Goal: Obtain resource: Download file/media

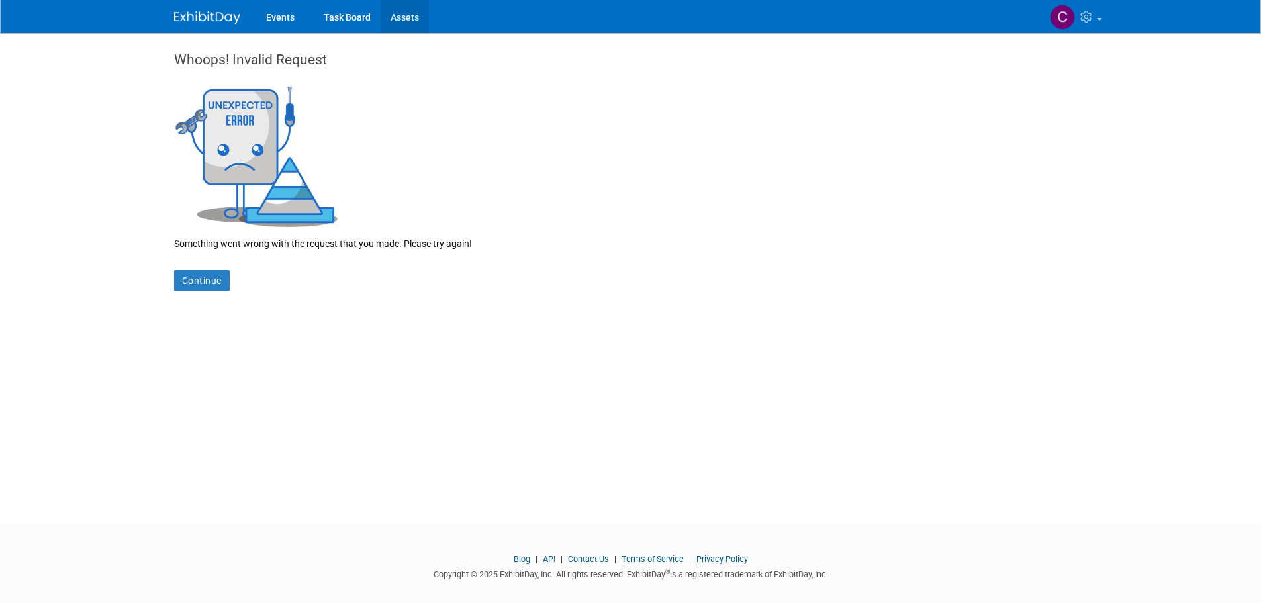
click at [394, 13] on link "Assets" at bounding box center [404, 16] width 48 height 33
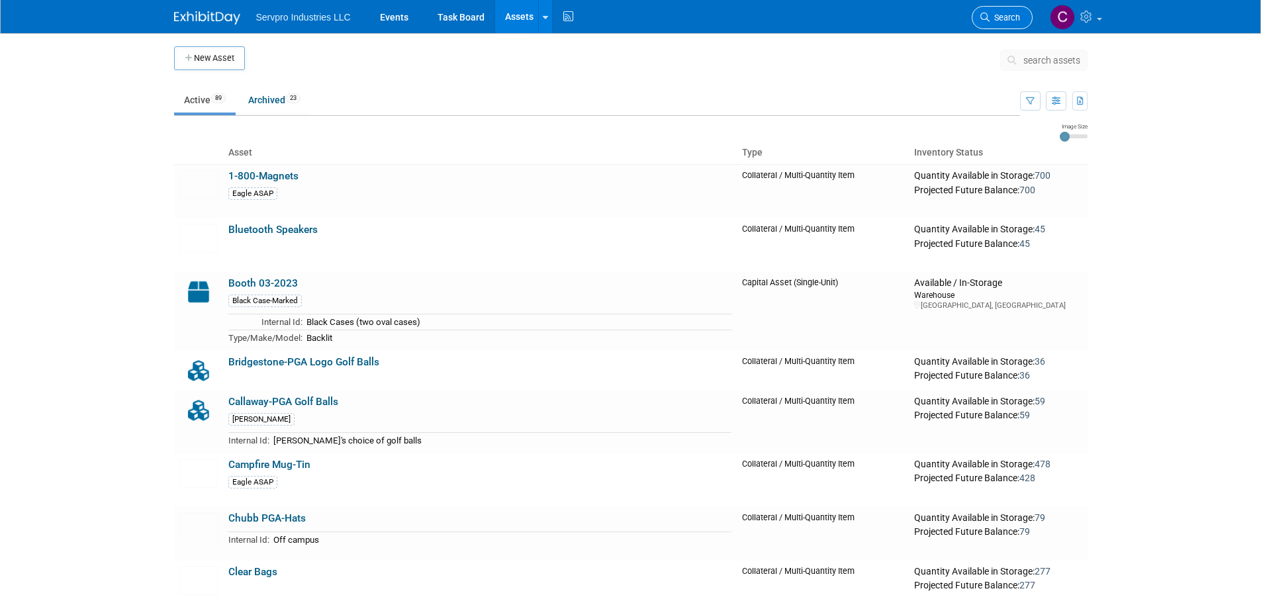
click at [989, 22] on link "Search" at bounding box center [1001, 17] width 61 height 23
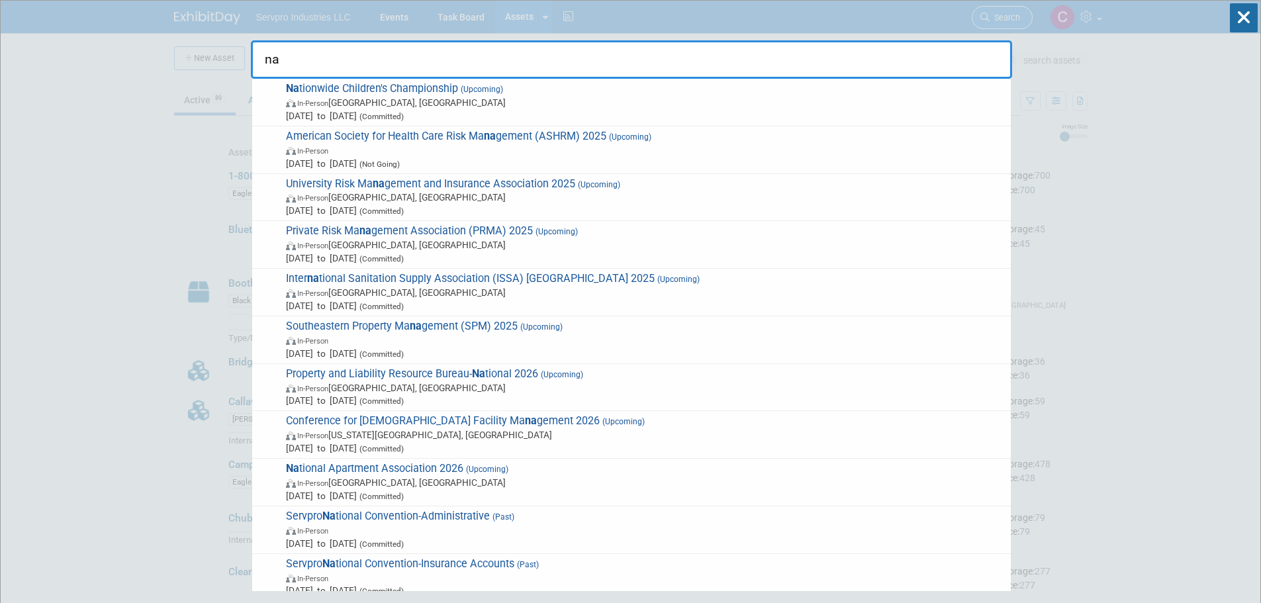
type input "n"
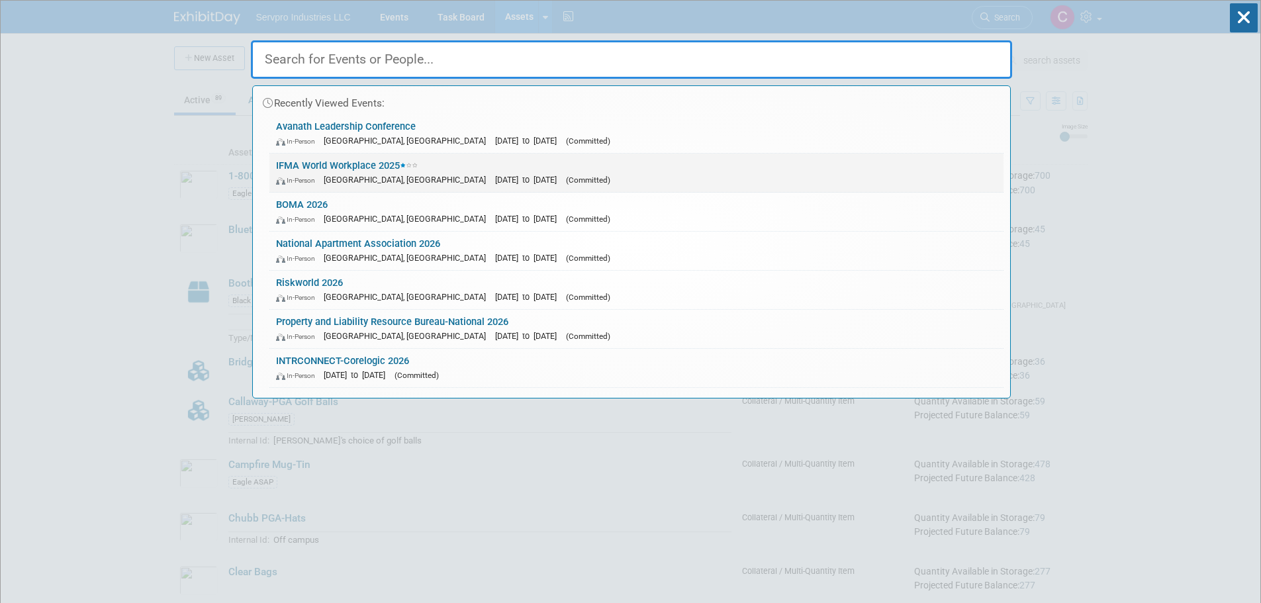
click at [326, 156] on link "IFMA World Workplace 2025 In-Person Minneapolis, MN Sep 17, 2025 to Sep 19, 202…" at bounding box center [636, 173] width 734 height 38
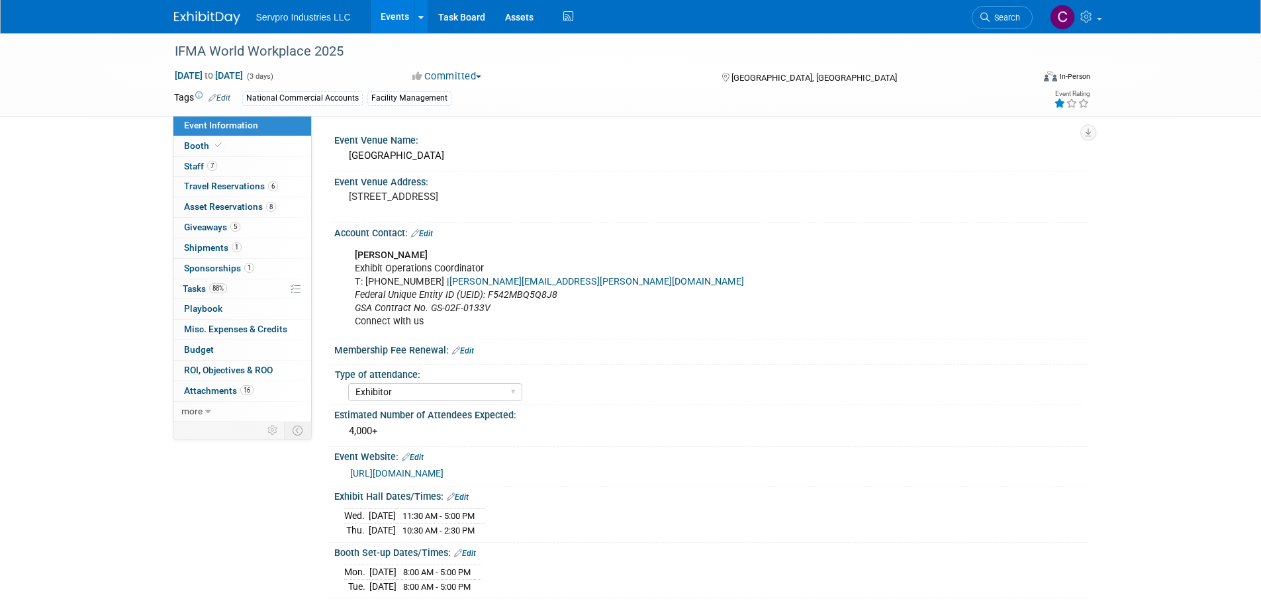
select select "Exhibitor"
select select "Linked In"
click at [209, 412] on icon at bounding box center [208, 411] width 6 height 9
click at [217, 433] on span "Event Binder (.pdf export)" at bounding box center [237, 430] width 106 height 11
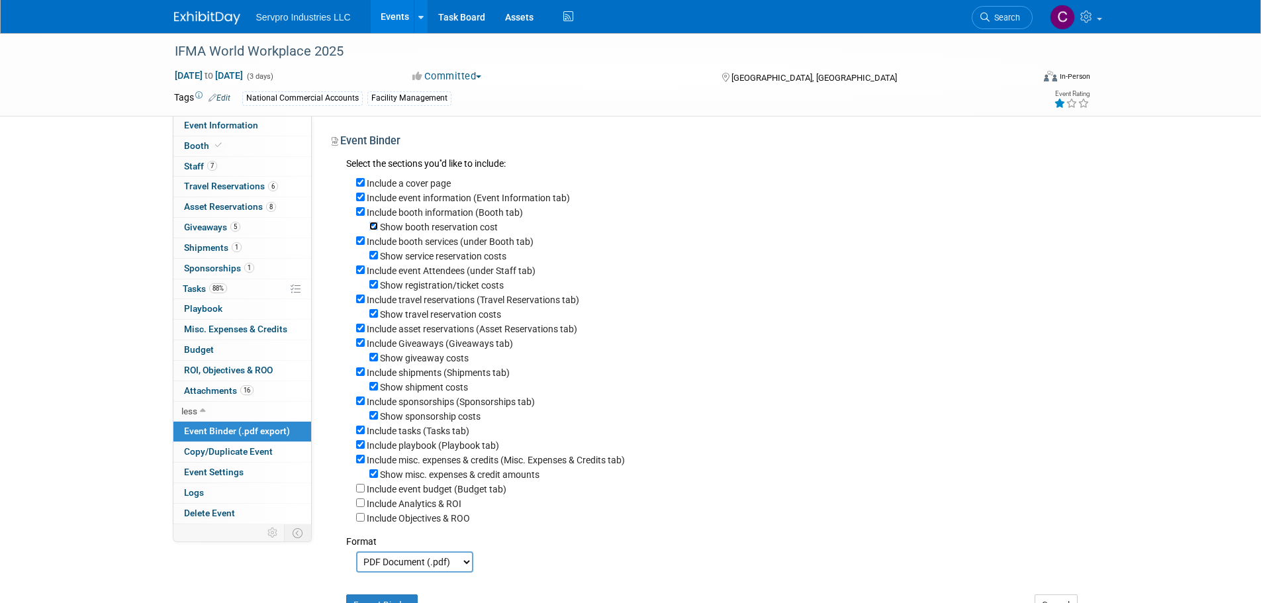
click at [373, 226] on input "Show booth reservation cost" at bounding box center [373, 226] width 9 height 9
checkbox input "false"
click at [376, 259] on input "Show service reservation costs" at bounding box center [373, 255] width 9 height 9
checkbox input "false"
click at [374, 286] on input "Show registration/ticket costs" at bounding box center [373, 284] width 9 height 9
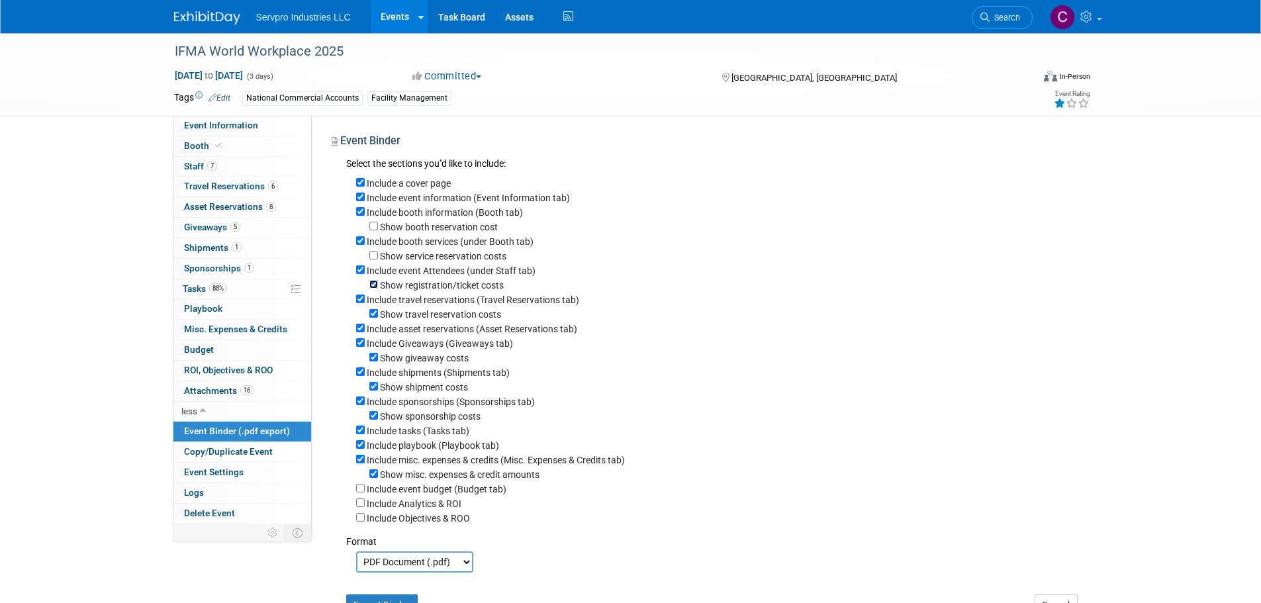
checkbox input "false"
click at [373, 317] on input "Show travel reservation costs" at bounding box center [373, 313] width 9 height 9
checkbox input "false"
click at [371, 361] on input "Show giveaway costs" at bounding box center [373, 357] width 9 height 9
checkbox input "false"
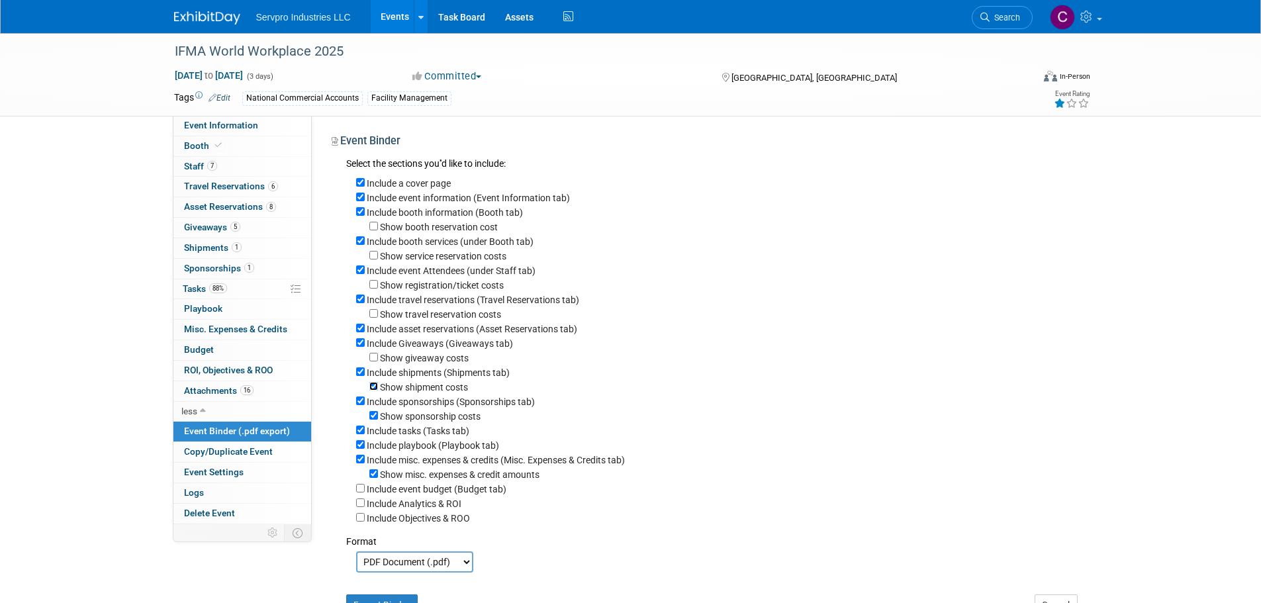
click at [373, 390] on input "Show shipment costs" at bounding box center [373, 386] width 9 height 9
checkbox input "false"
click at [374, 420] on input "Show sponsorship costs" at bounding box center [373, 415] width 9 height 9
checkbox input "false"
click at [363, 434] on input "Include tasks (Tasks tab)" at bounding box center [360, 429] width 9 height 9
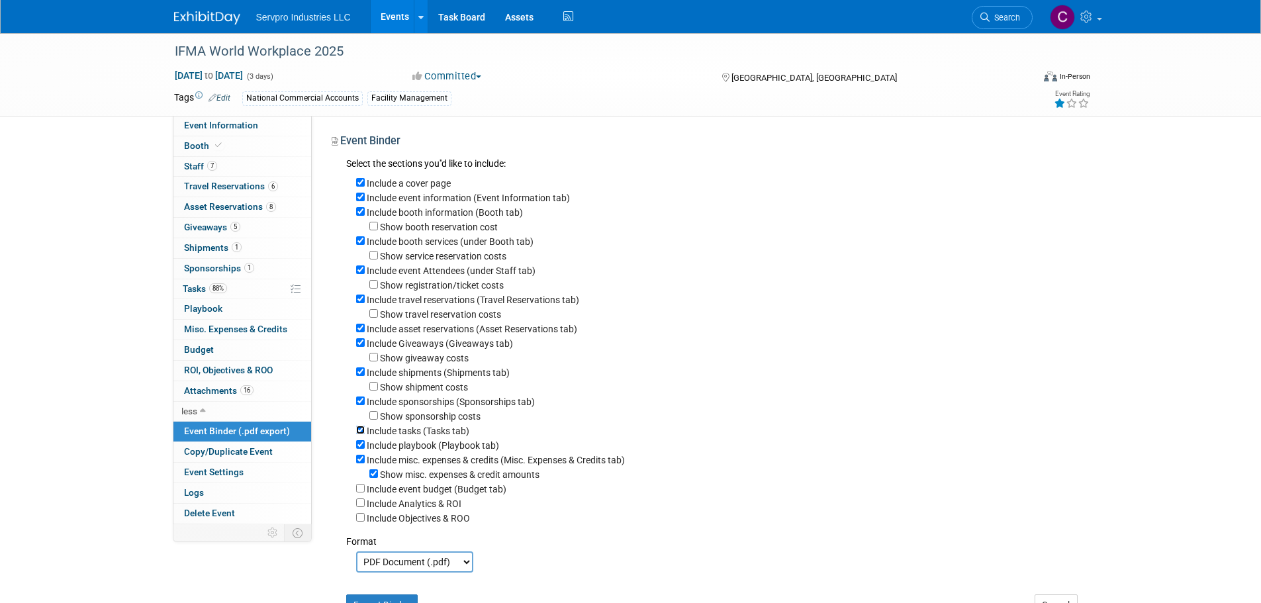
checkbox input "false"
click at [359, 449] on input "Include playbook (Playbook tab)" at bounding box center [360, 444] width 9 height 9
checkbox input "false"
click at [358, 463] on input "Include misc. expenses & credits (Misc. Expenses & Credits tab)" at bounding box center [360, 459] width 9 height 9
checkbox input "false"
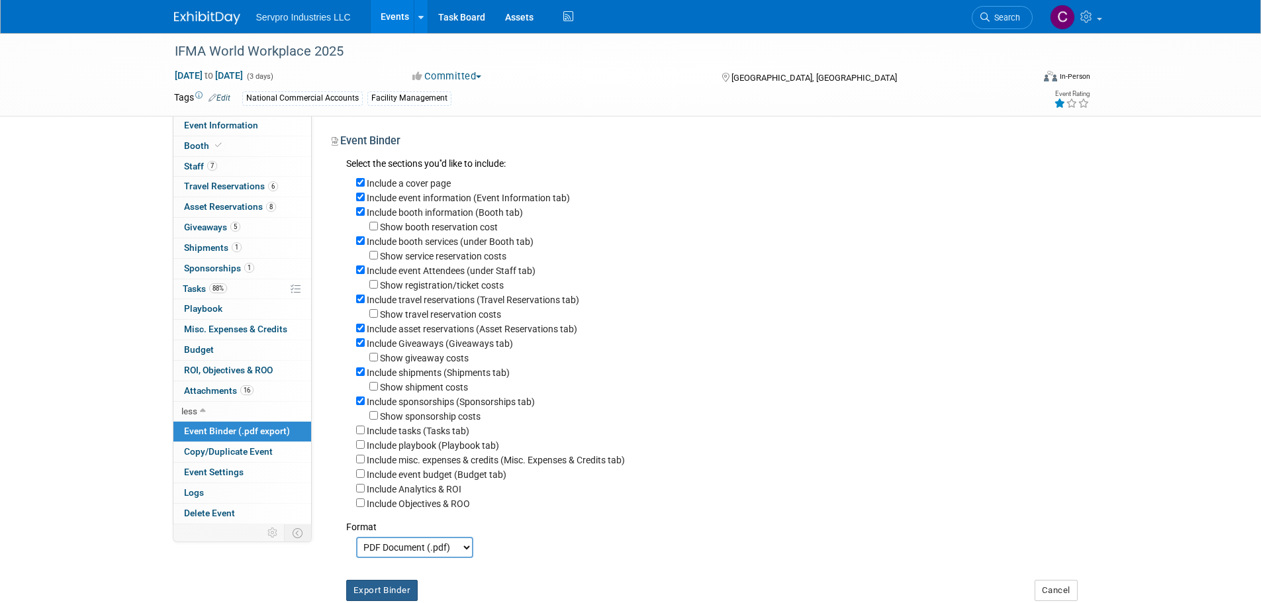
click at [390, 598] on button "Export Binder" at bounding box center [382, 590] width 72 height 21
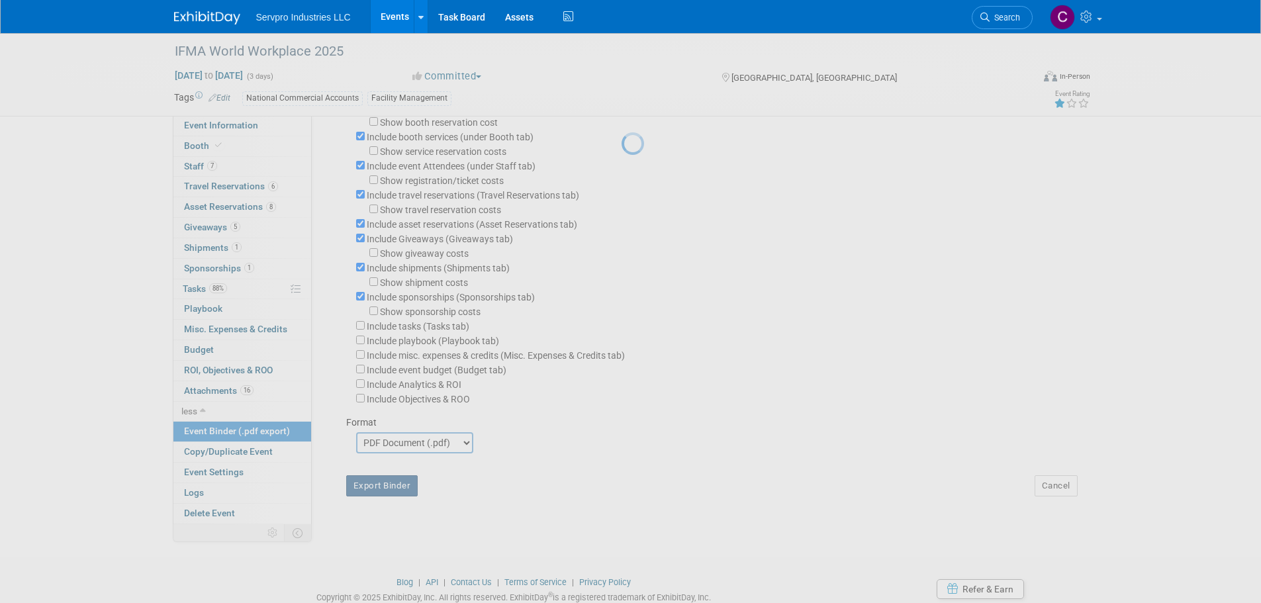
scroll to position [138, 0]
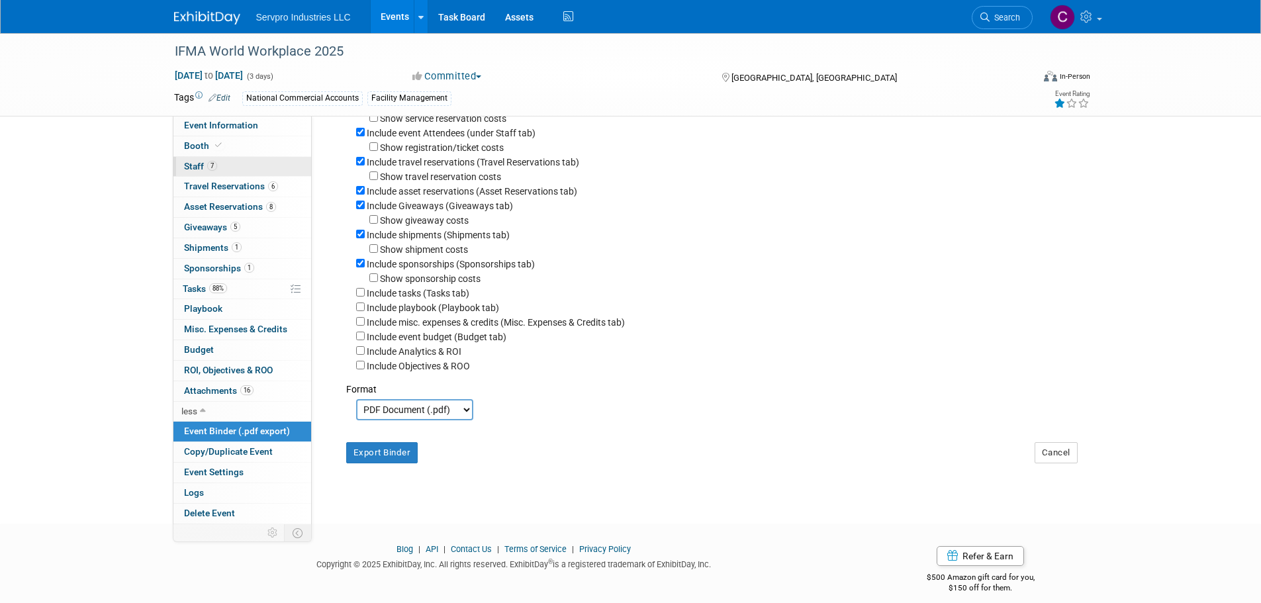
click at [199, 160] on link "7 Staff 7" at bounding box center [242, 167] width 138 height 20
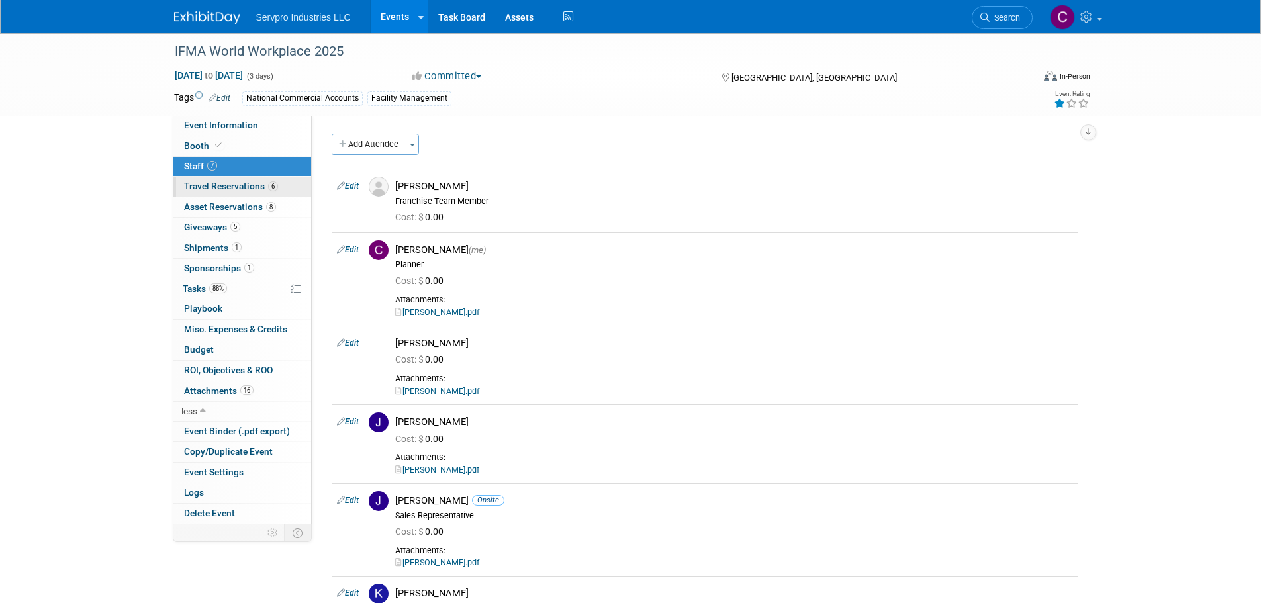
click at [203, 180] on link "6 Travel Reservations 6" at bounding box center [242, 187] width 138 height 20
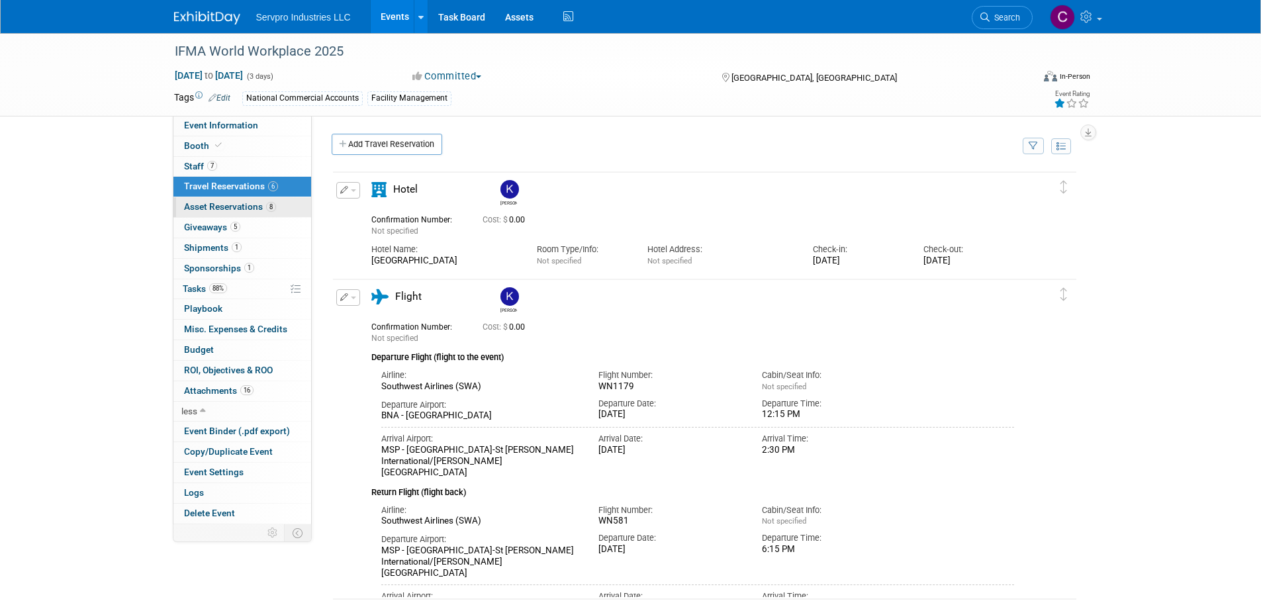
click at [206, 200] on link "8 Asset Reservations 8" at bounding box center [242, 207] width 138 height 20
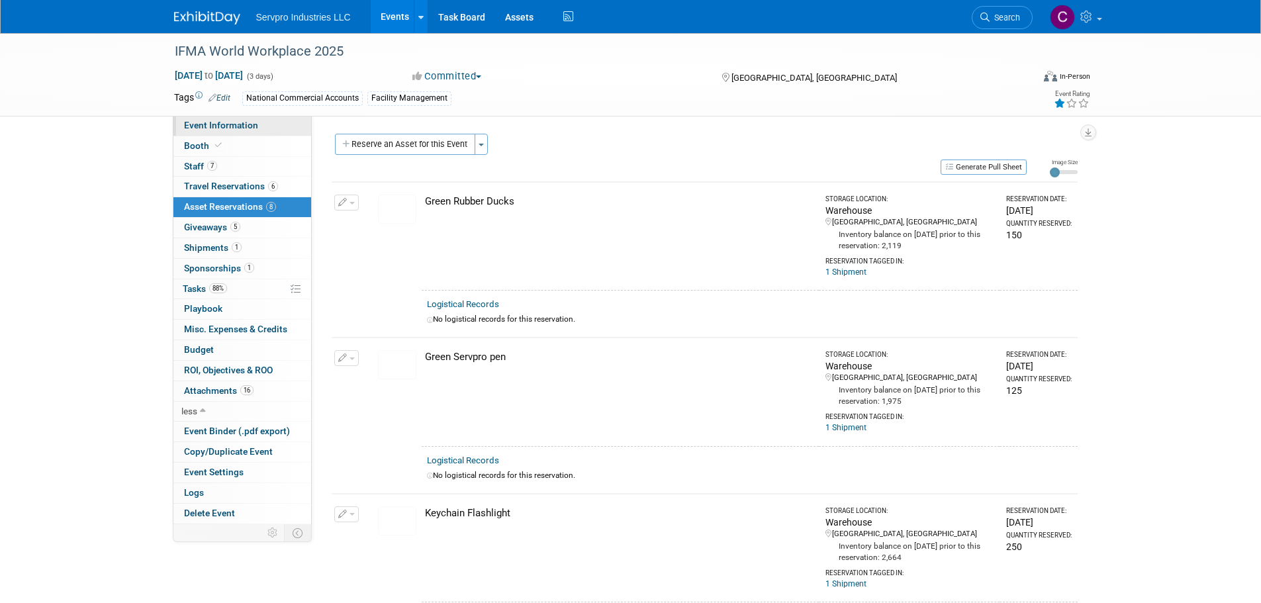
click at [212, 124] on span "Event Information" at bounding box center [221, 125] width 74 height 11
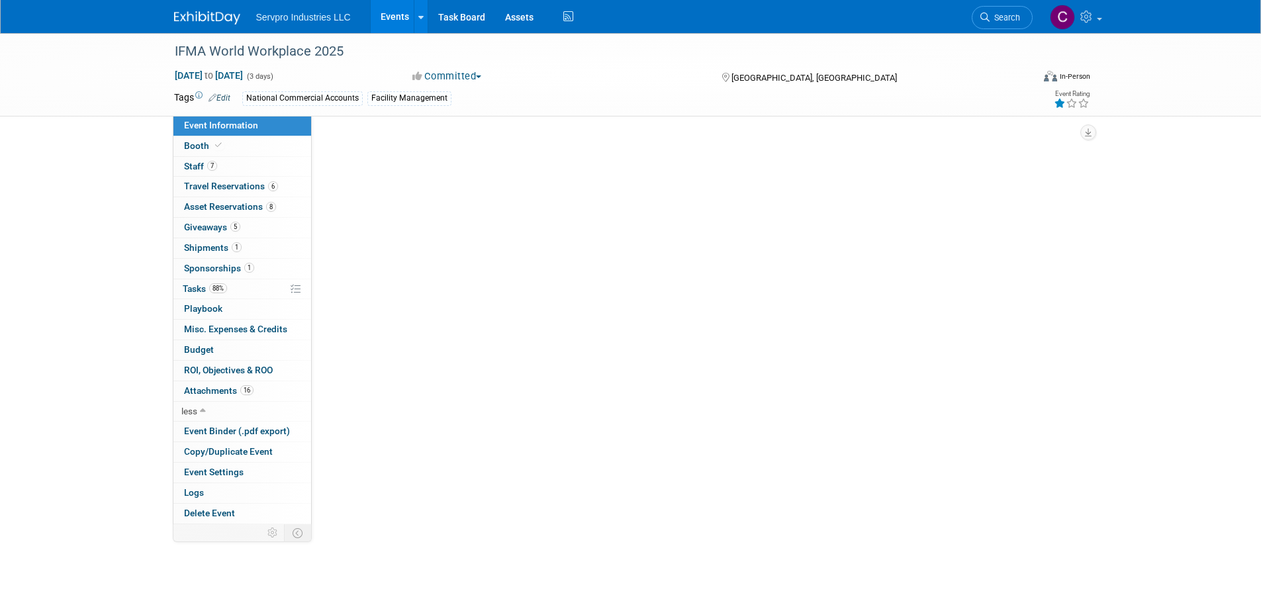
select select "Exhibitor"
select select "Linked In"
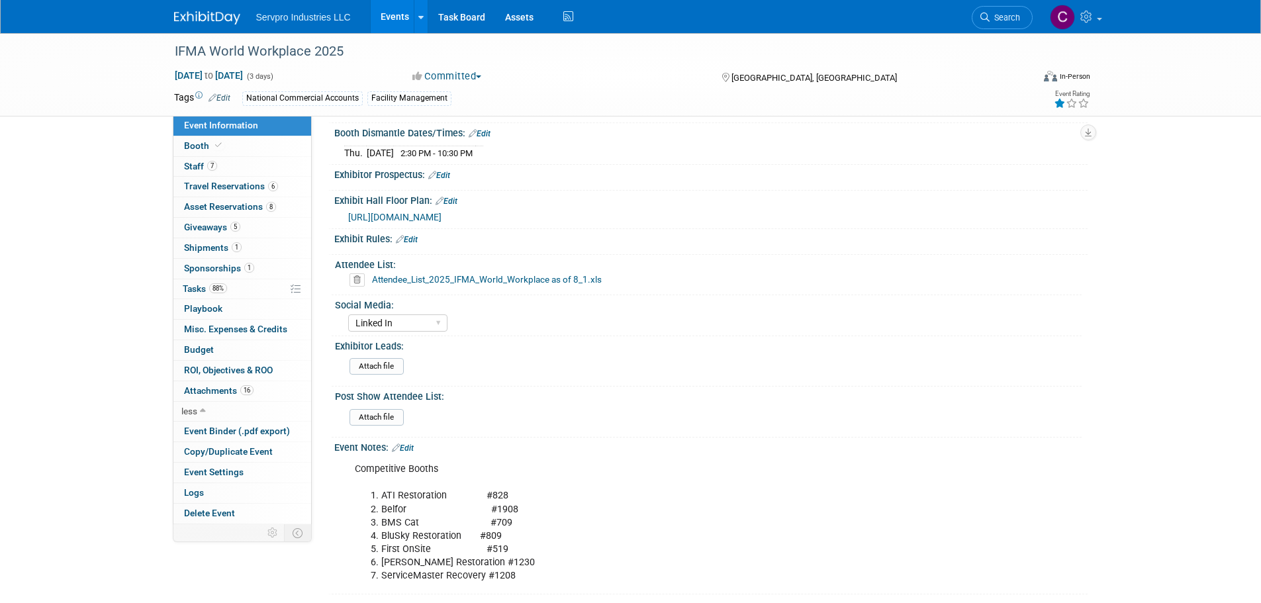
scroll to position [476, 0]
